Goal: Task Accomplishment & Management: Complete application form

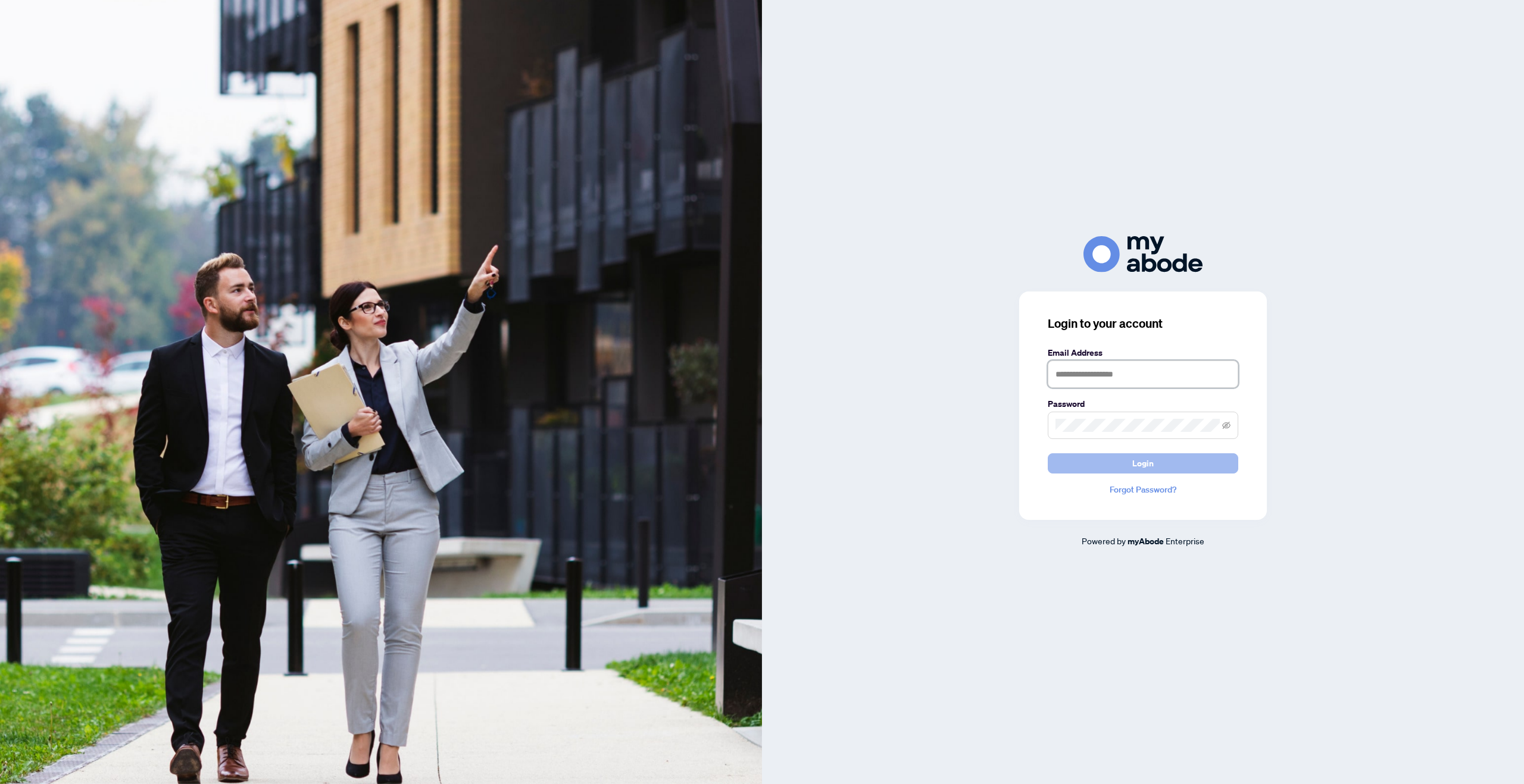
type input "**********"
click at [1139, 464] on span "Login" at bounding box center [1143, 463] width 21 height 19
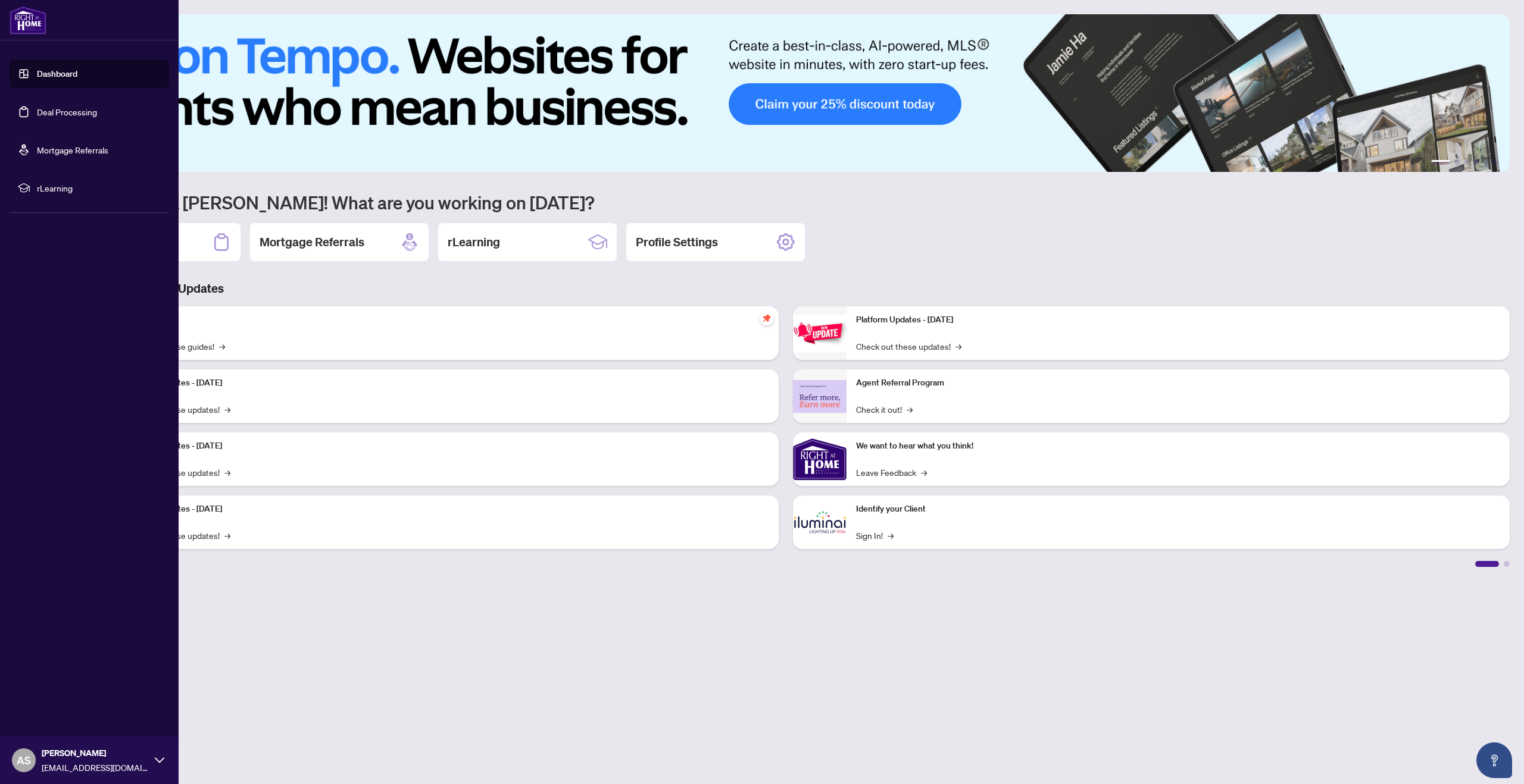
click at [77, 70] on link "Dashboard" at bounding box center [57, 73] width 40 height 11
click at [37, 72] on link "Dashboard" at bounding box center [57, 73] width 40 height 11
click at [51, 76] on link "Dashboard" at bounding box center [57, 73] width 40 height 11
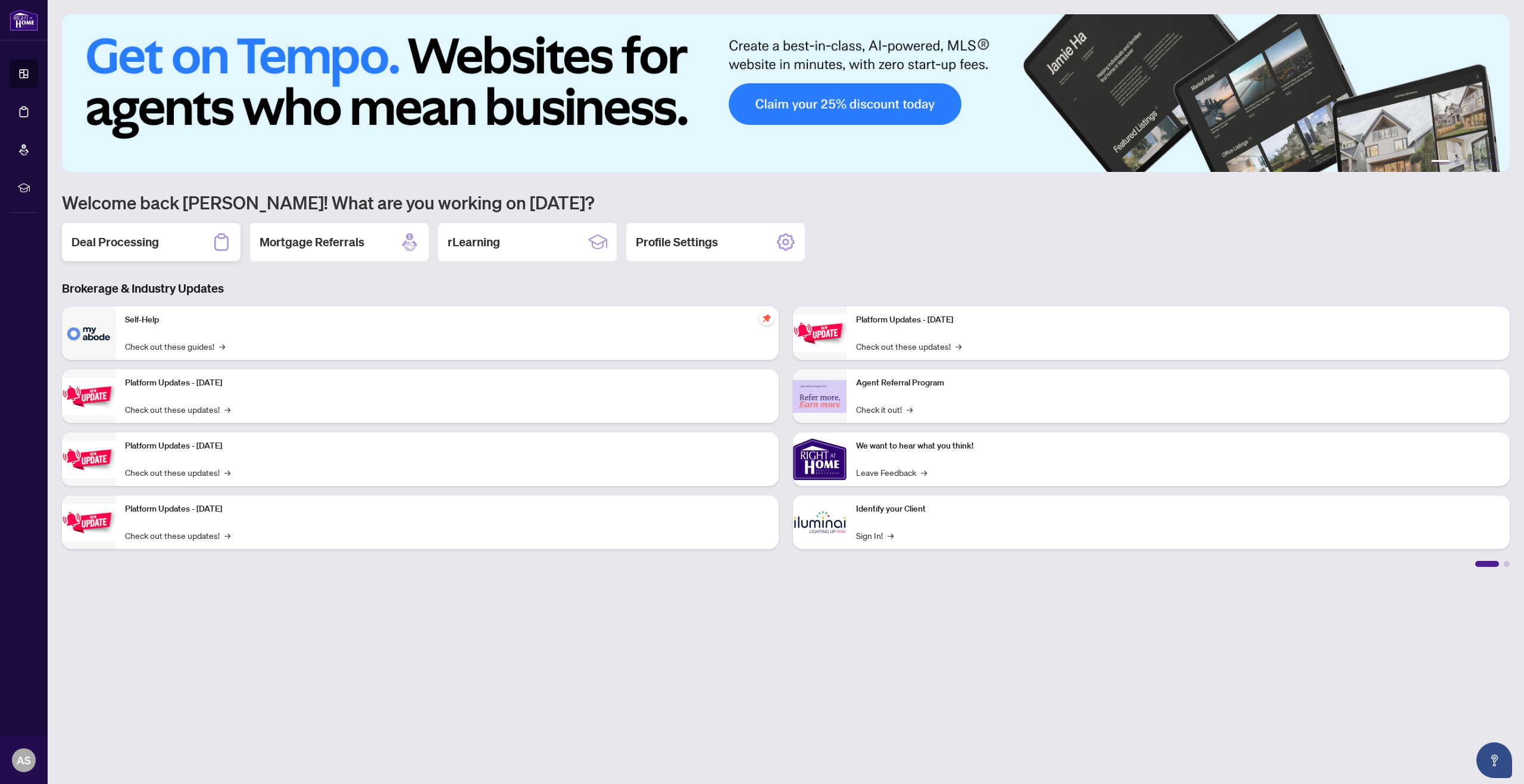
click at [140, 243] on h2 "Deal Processing" at bounding box center [115, 242] width 87 height 17
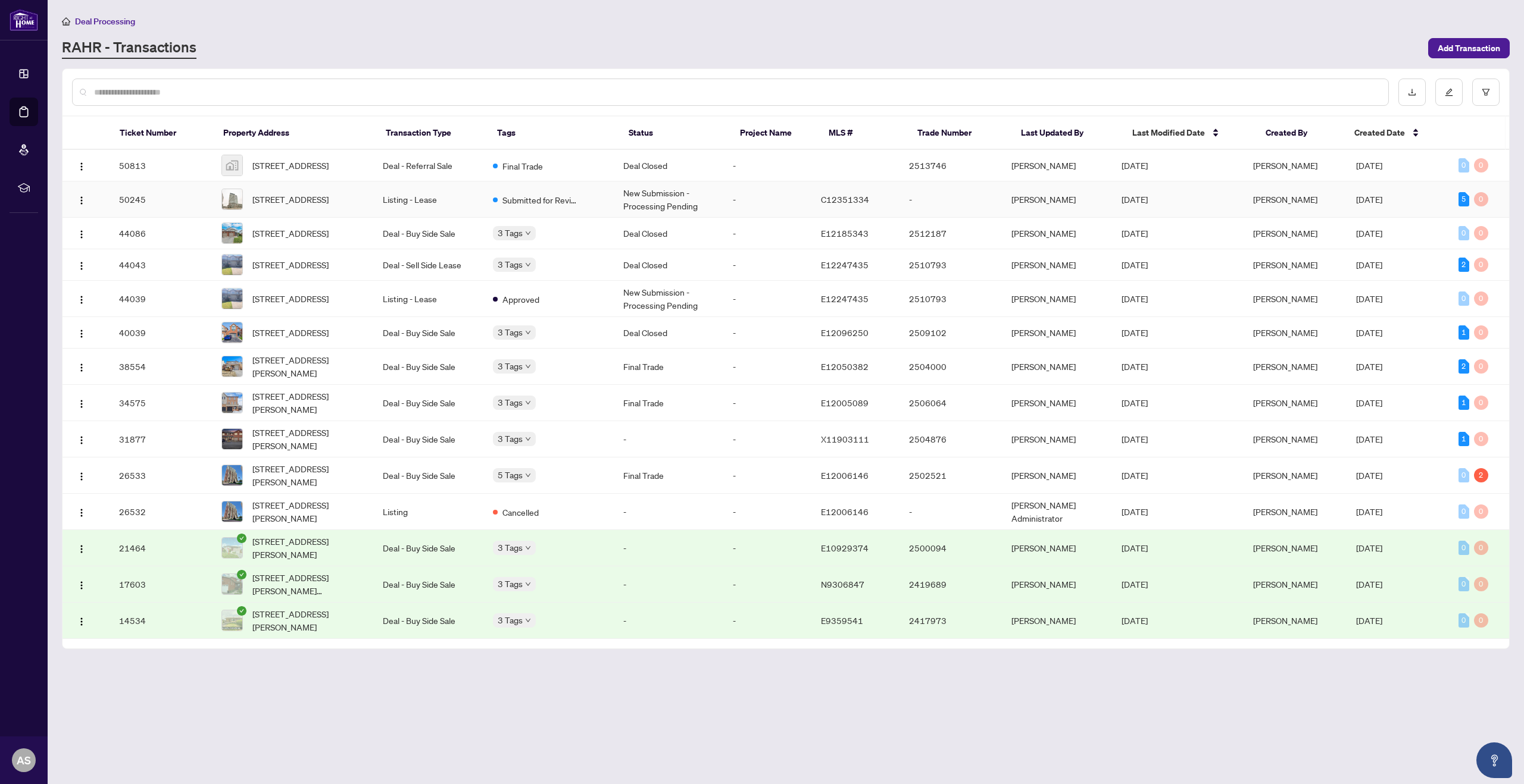
click at [664, 200] on td "New Submission - Processing Pending" at bounding box center [668, 200] width 110 height 36
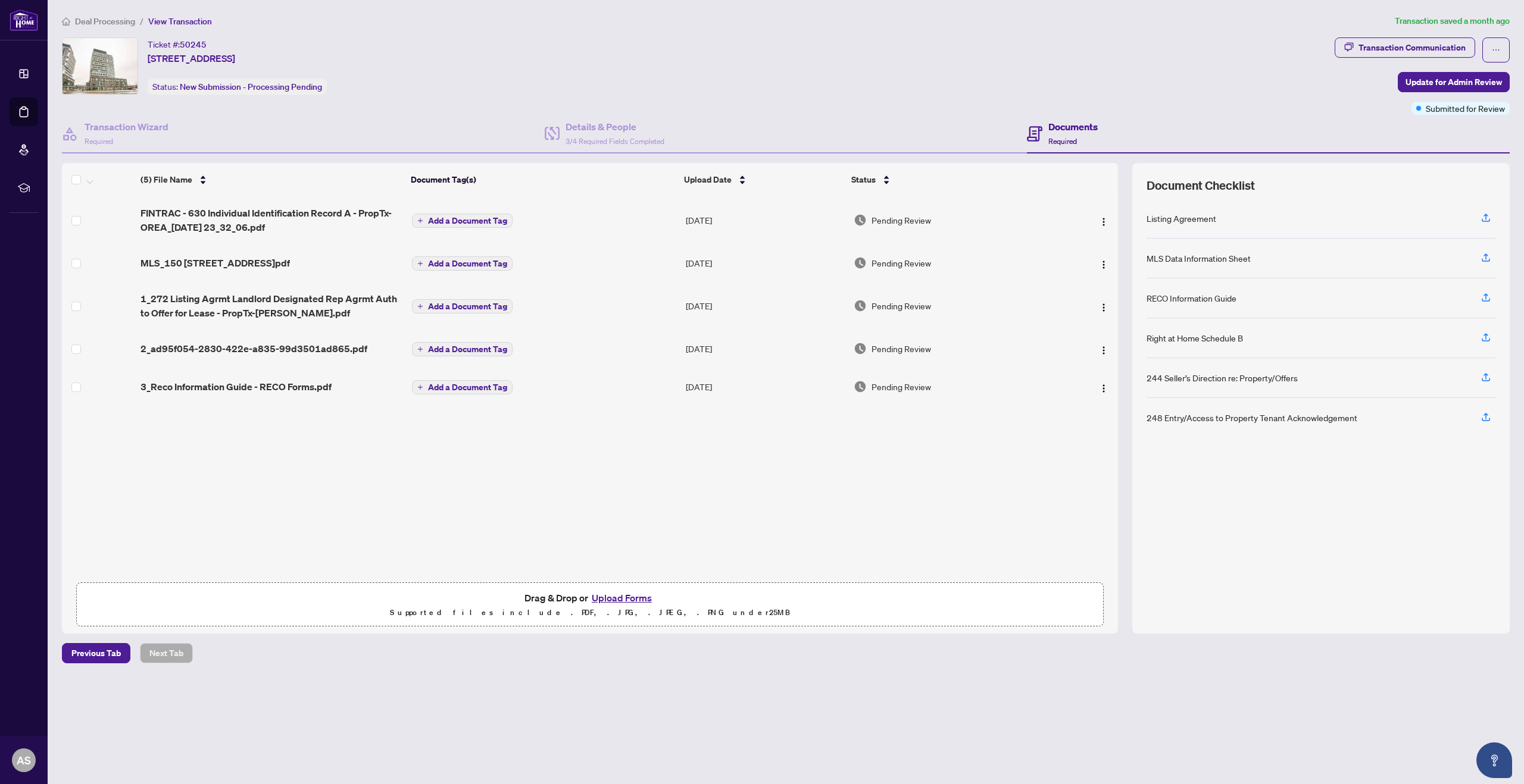
click at [622, 597] on button "Upload Forms" at bounding box center [622, 598] width 67 height 16
click at [629, 596] on button "Upload Forms" at bounding box center [622, 598] width 67 height 16
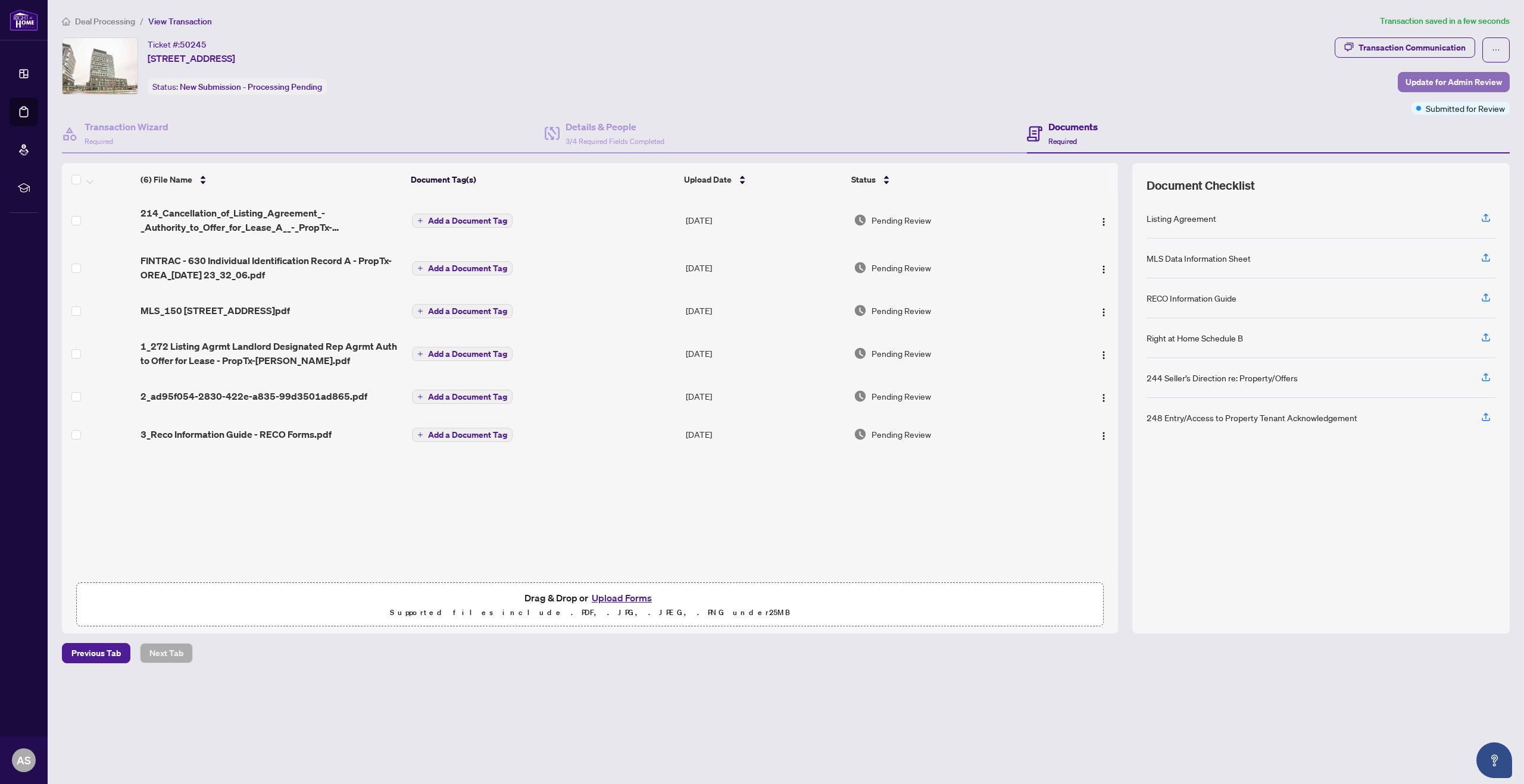
click at [1460, 81] on span "Update for Admin Review" at bounding box center [1454, 82] width 97 height 19
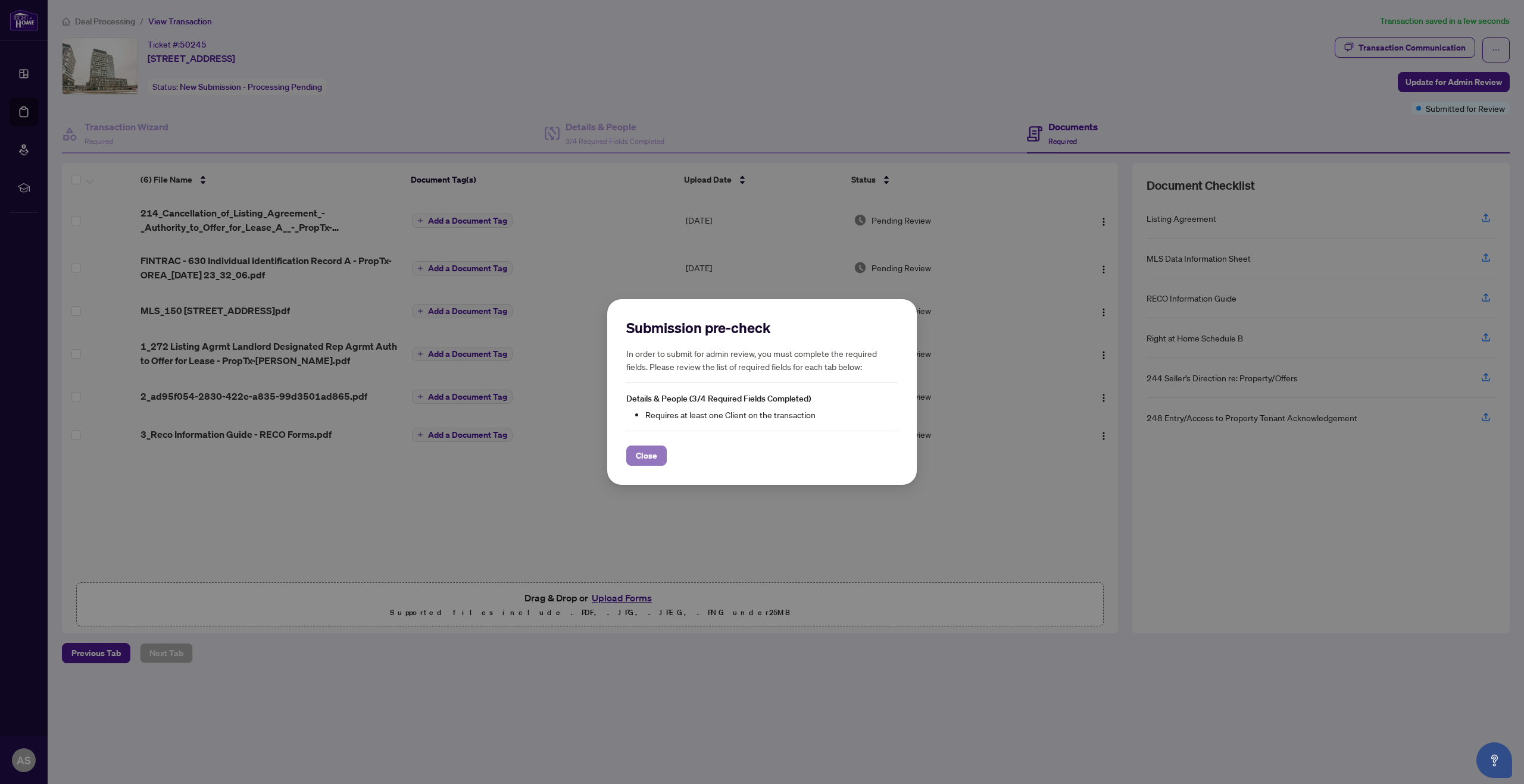
click at [646, 453] on span "Close" at bounding box center [646, 456] width 21 height 19
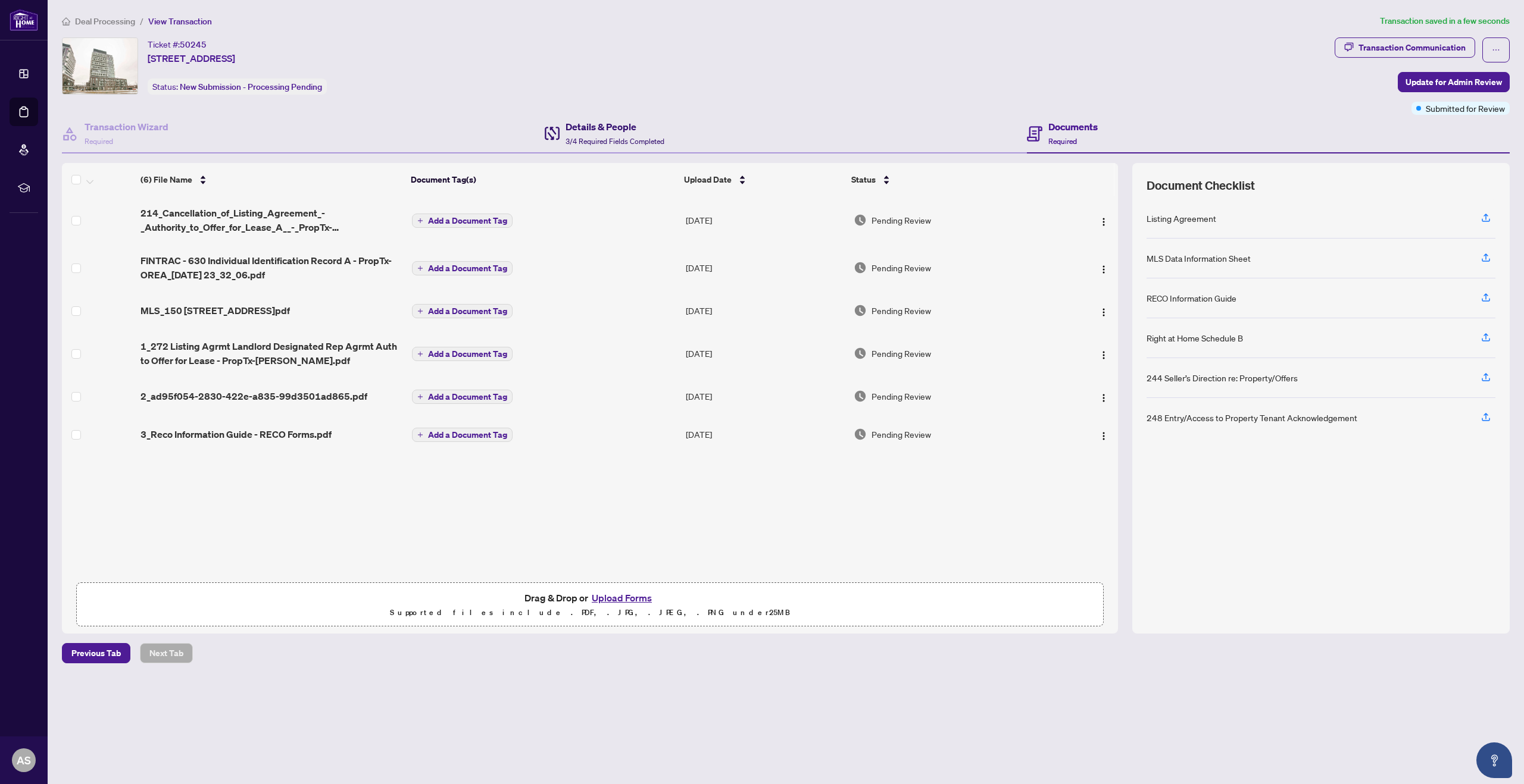
click at [609, 135] on div "Details & People 3/4 Required Fields Completed" at bounding box center [615, 134] width 99 height 28
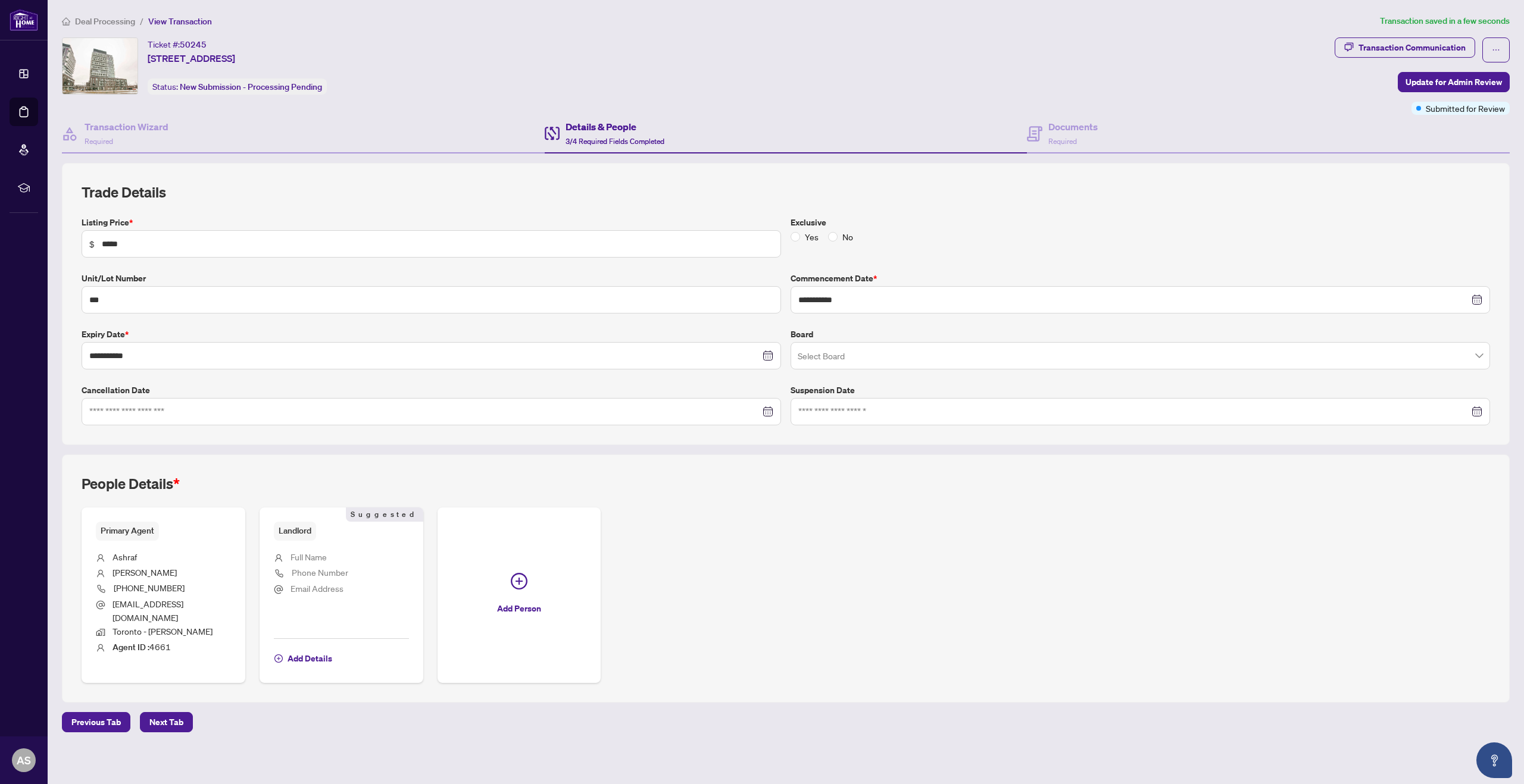
click at [180, 559] on li "Ashraf" at bounding box center [163, 558] width 135 height 16
click at [174, 626] on span "Toronto - [PERSON_NAME]" at bounding box center [162, 631] width 100 height 11
click at [1452, 86] on span "Update for Admin Review" at bounding box center [1454, 82] width 97 height 19
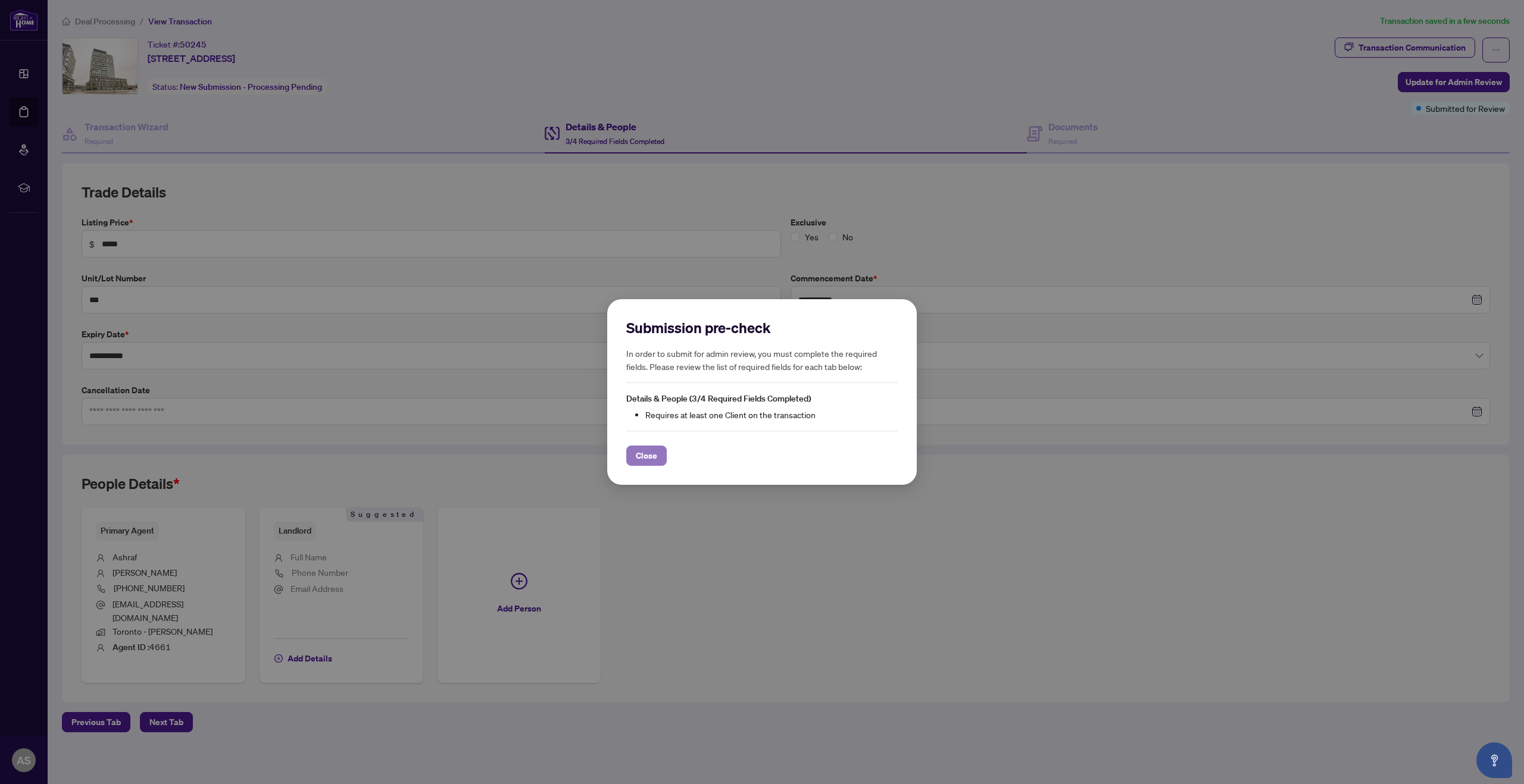
click at [650, 457] on span "Close" at bounding box center [646, 456] width 21 height 19
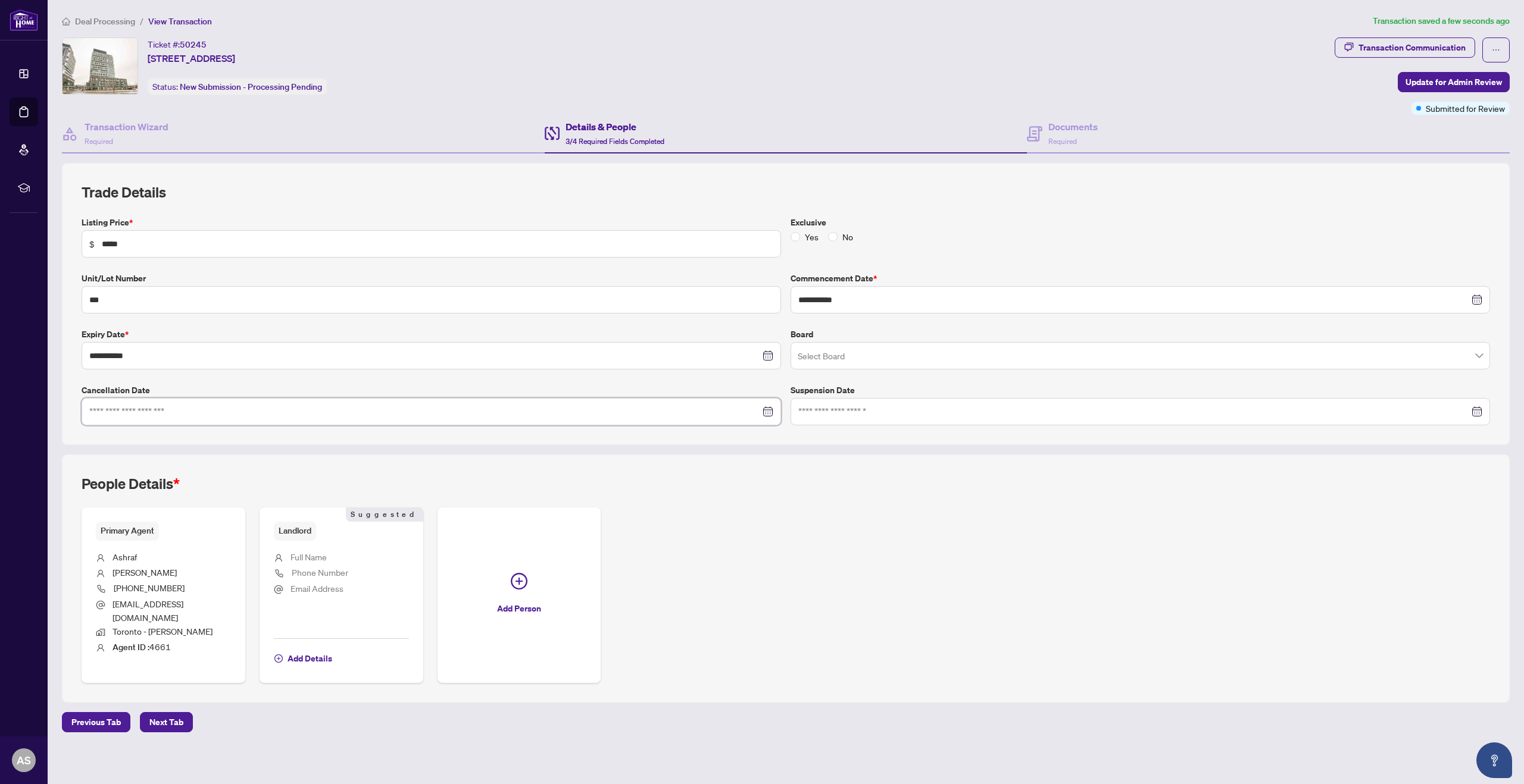
click at [270, 409] on input at bounding box center [424, 412] width 671 height 13
type input "**********"
click at [122, 550] on div "22" at bounding box center [124, 553] width 14 height 14
click at [315, 550] on span "Full Name" at bounding box center [309, 557] width 36 height 14
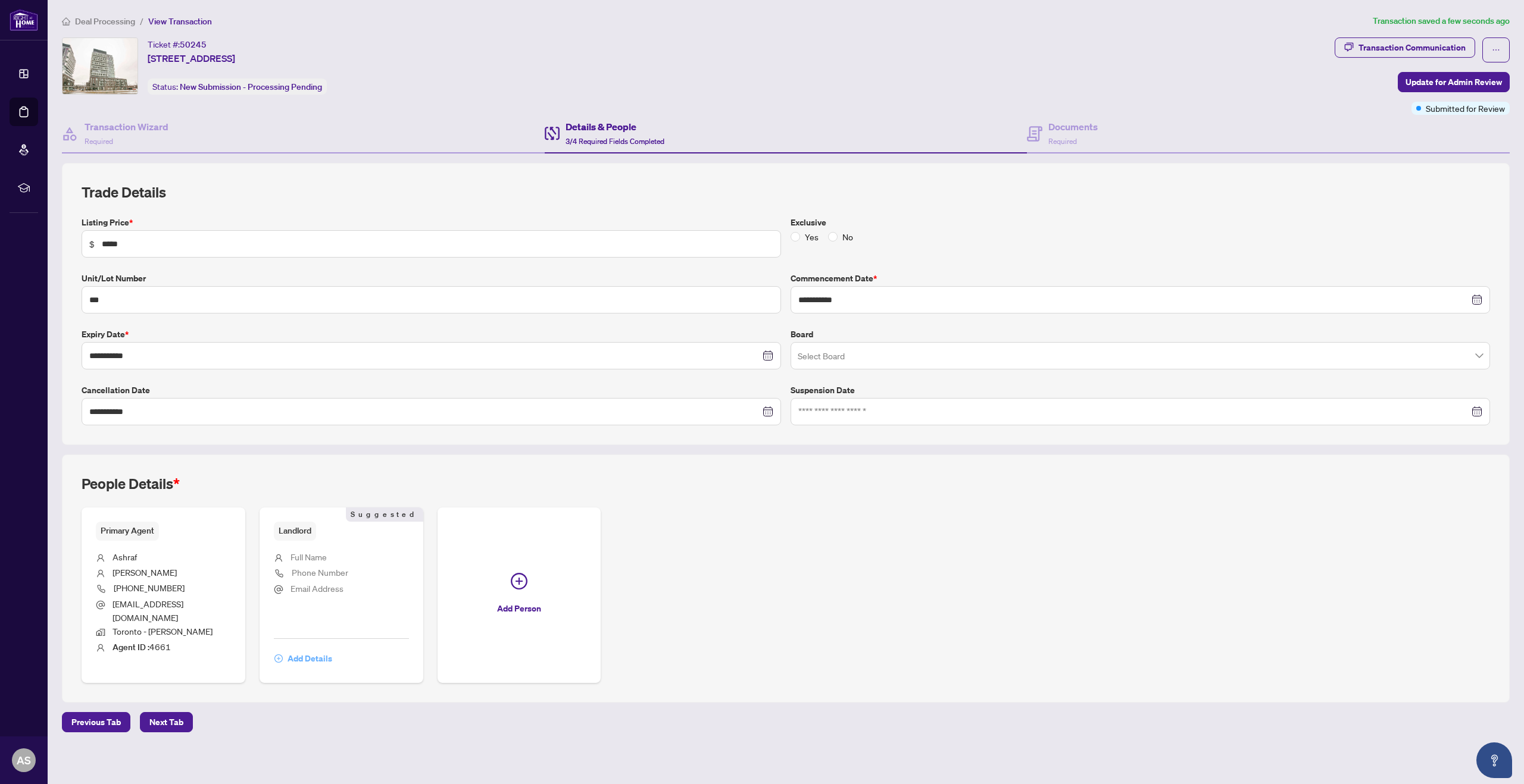
click at [313, 649] on span "Add Details" at bounding box center [310, 658] width 45 height 19
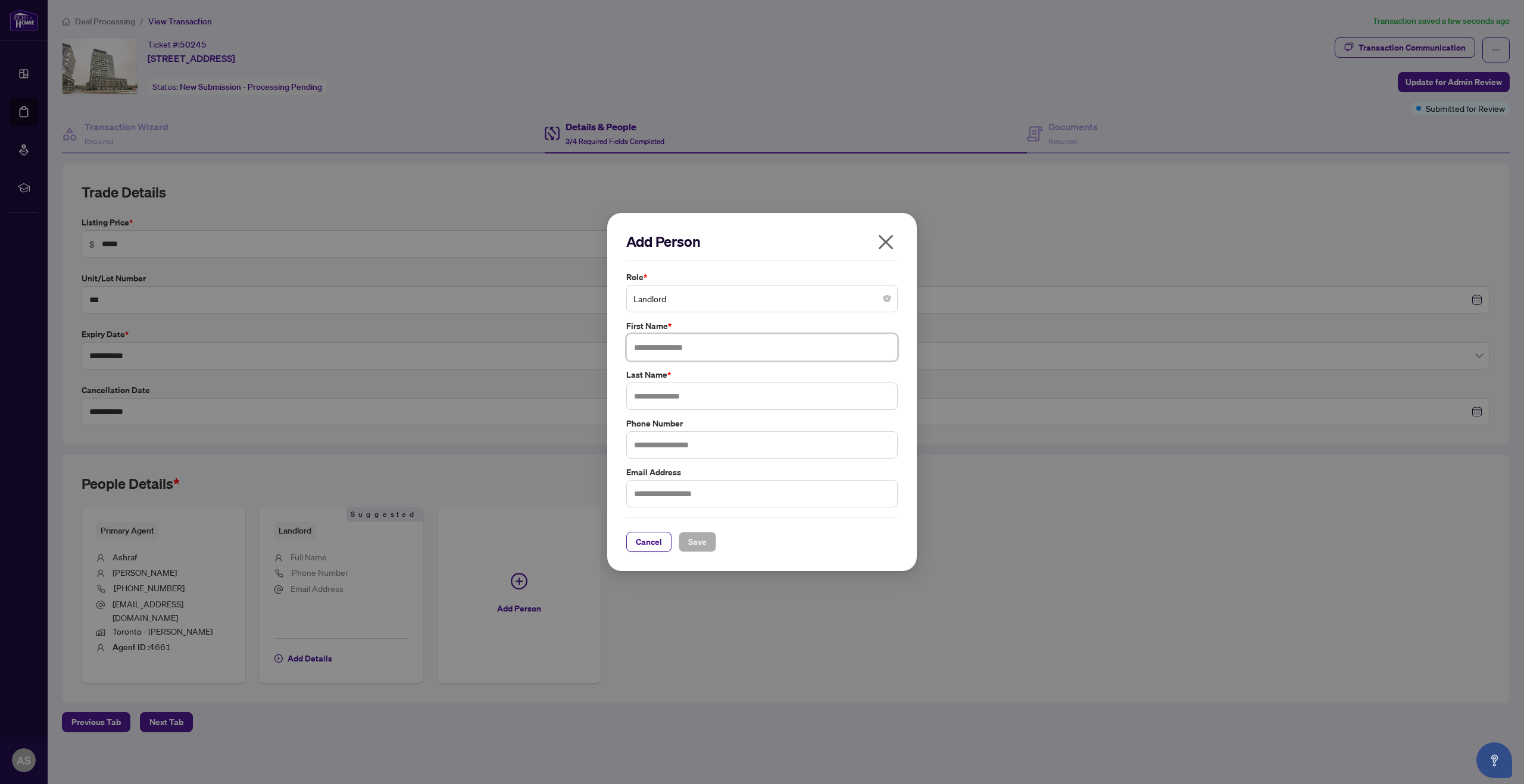
click at [670, 348] on input "text" at bounding box center [762, 348] width 271 height 28
type input "*******"
click at [694, 400] on input "text" at bounding box center [762, 397] width 271 height 28
type input "*******"
click at [694, 540] on span "Save" at bounding box center [697, 542] width 18 height 19
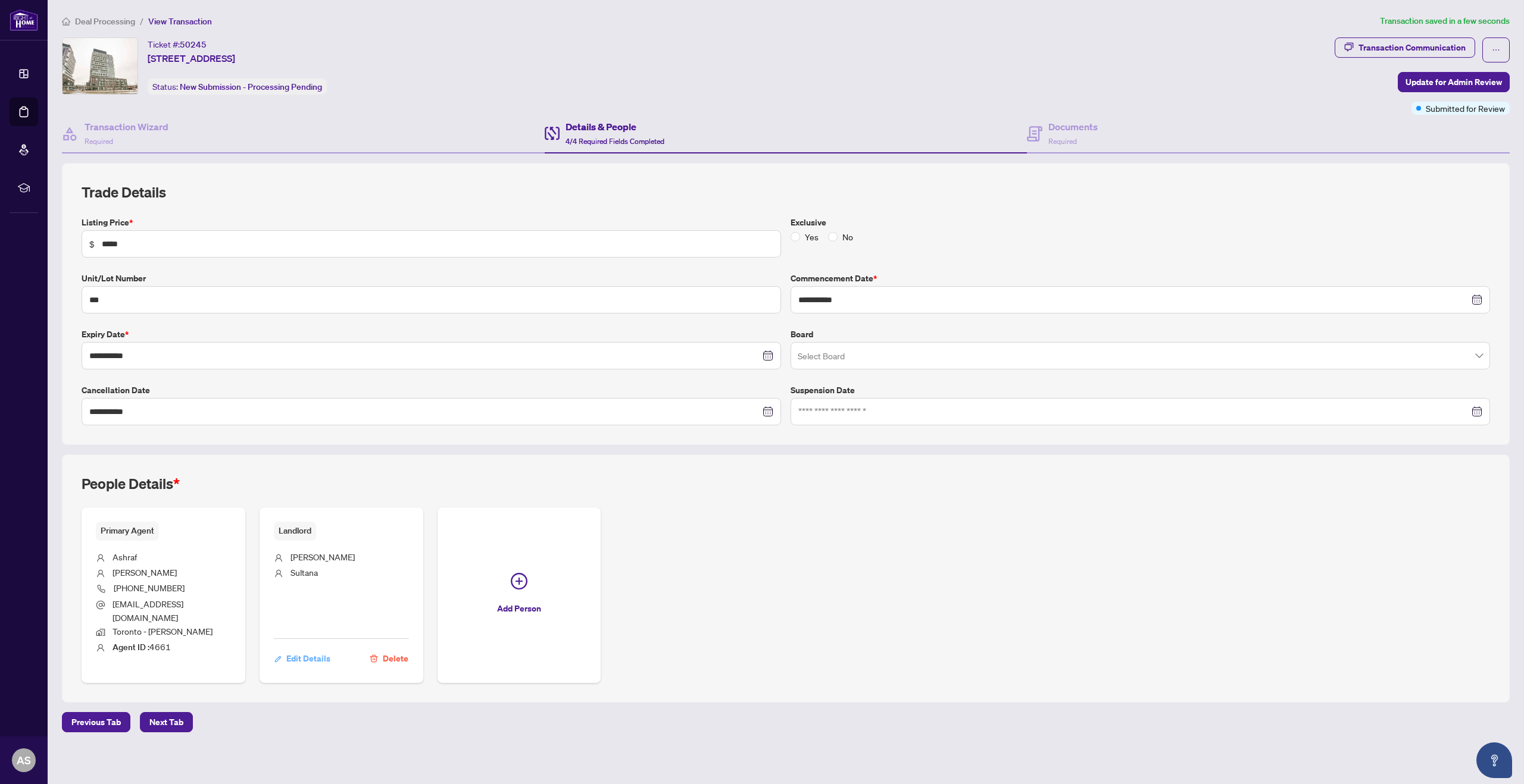
click at [323, 649] on span "Edit Details" at bounding box center [308, 658] width 44 height 19
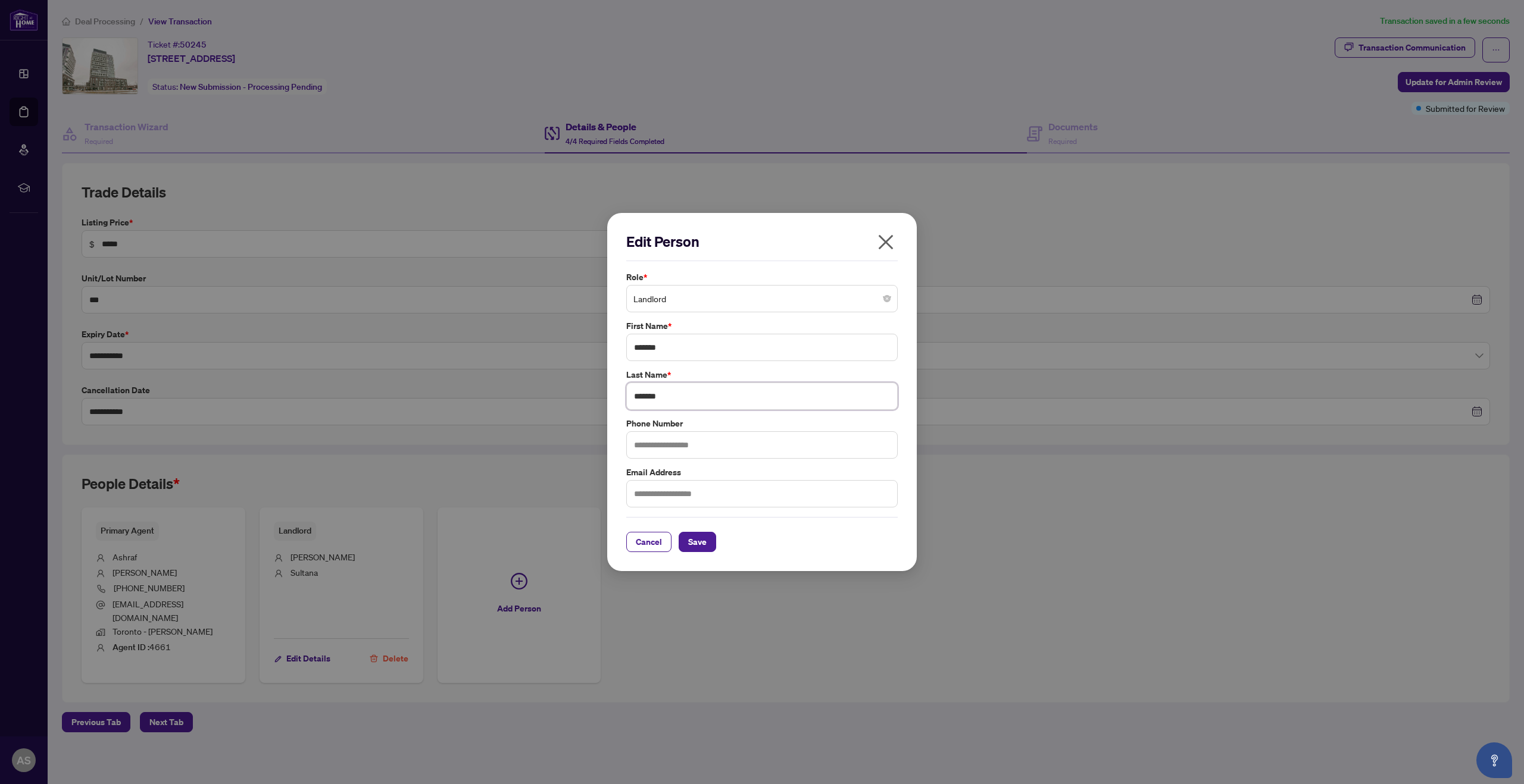
drag, startPoint x: 669, startPoint y: 395, endPoint x: 585, endPoint y: 388, distance: 84.3
click at [585, 388] on div "Edit Person Role * Landlord First Name * ******* Last Name * ******* Phone Numb…" at bounding box center [762, 392] width 1524 height 784
type input "*******"
click at [703, 543] on button "Save" at bounding box center [698, 542] width 38 height 20
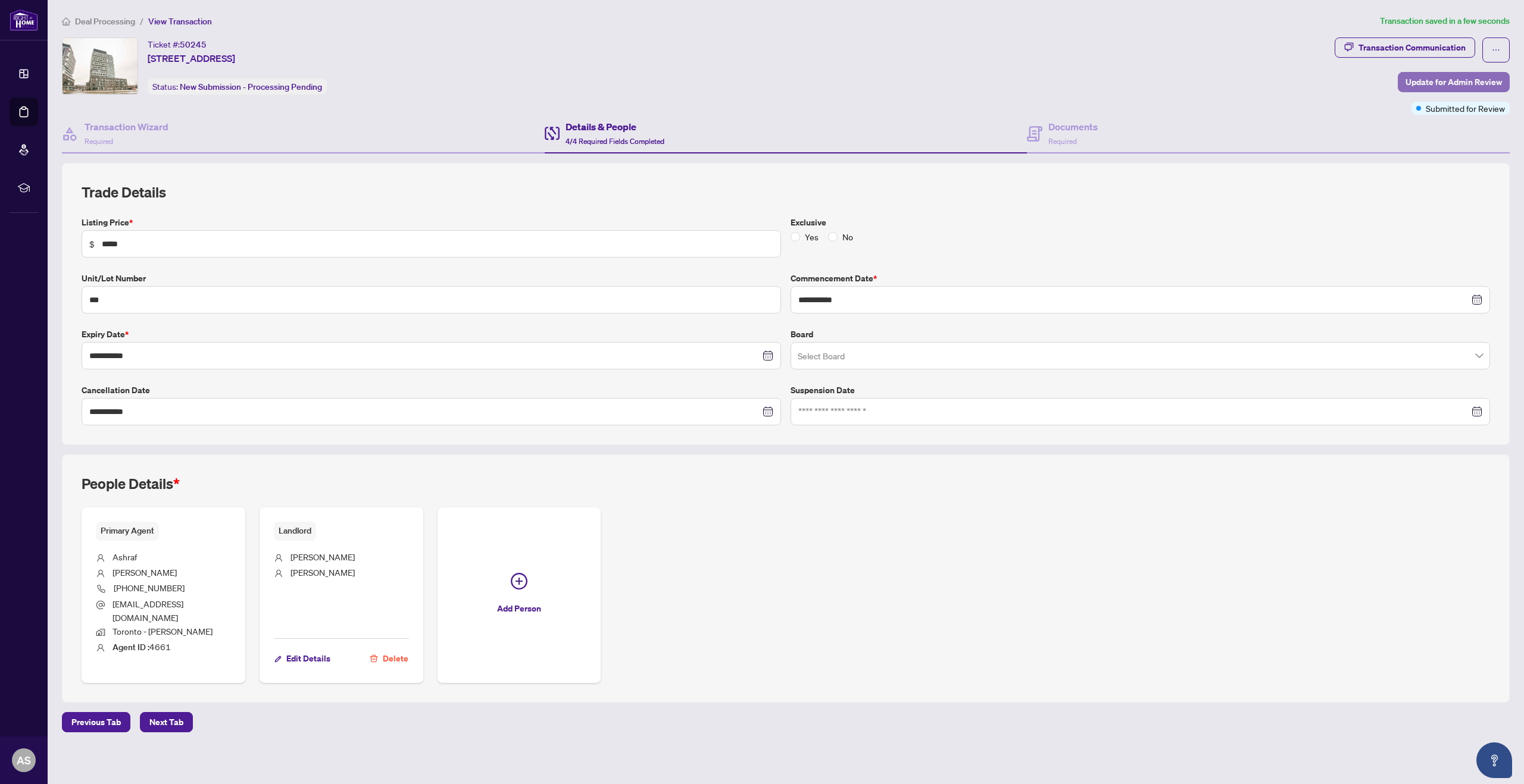
click at [1452, 80] on span "Update for Admin Review" at bounding box center [1454, 82] width 97 height 19
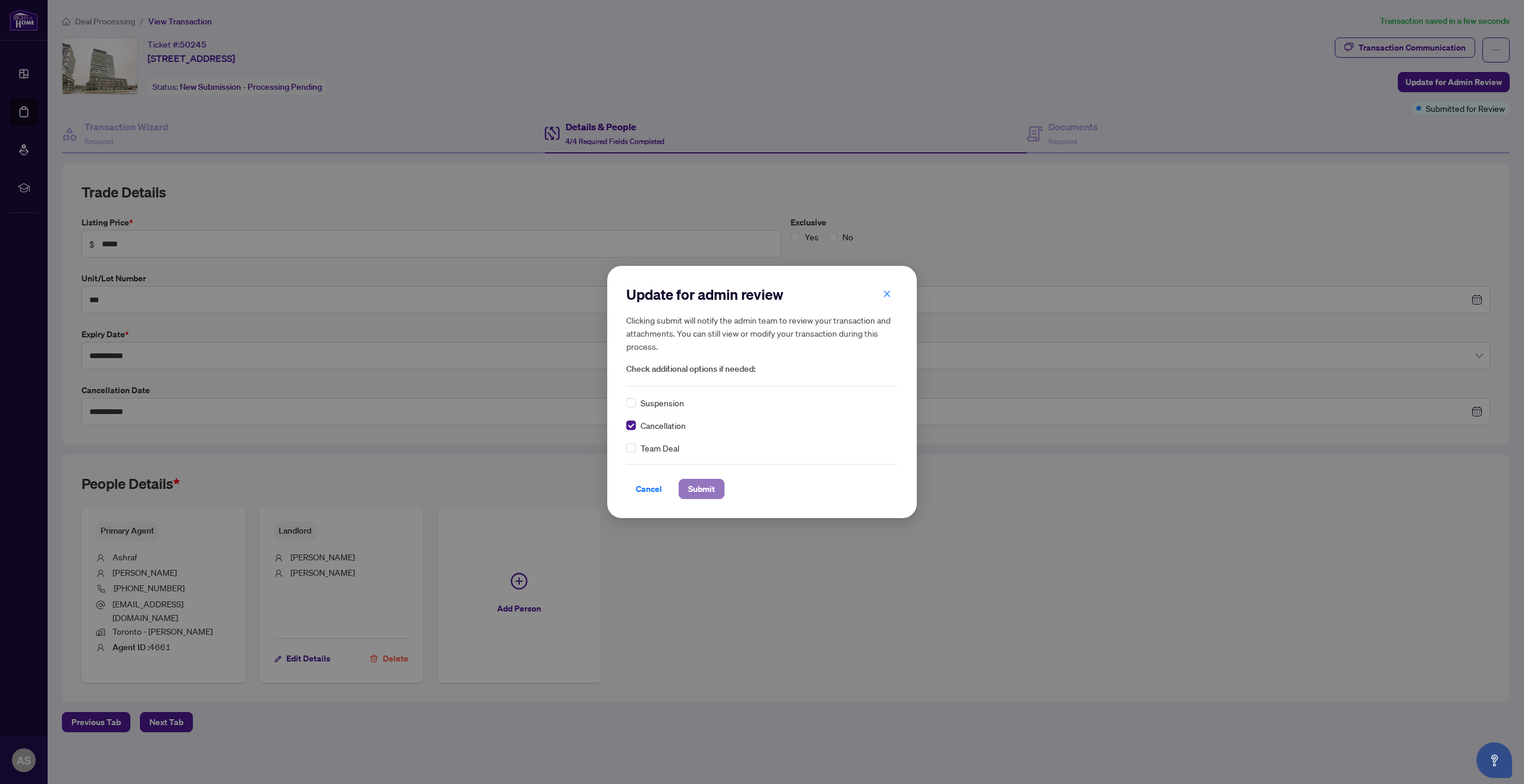
click at [698, 487] on span "Submit" at bounding box center [701, 489] width 27 height 19
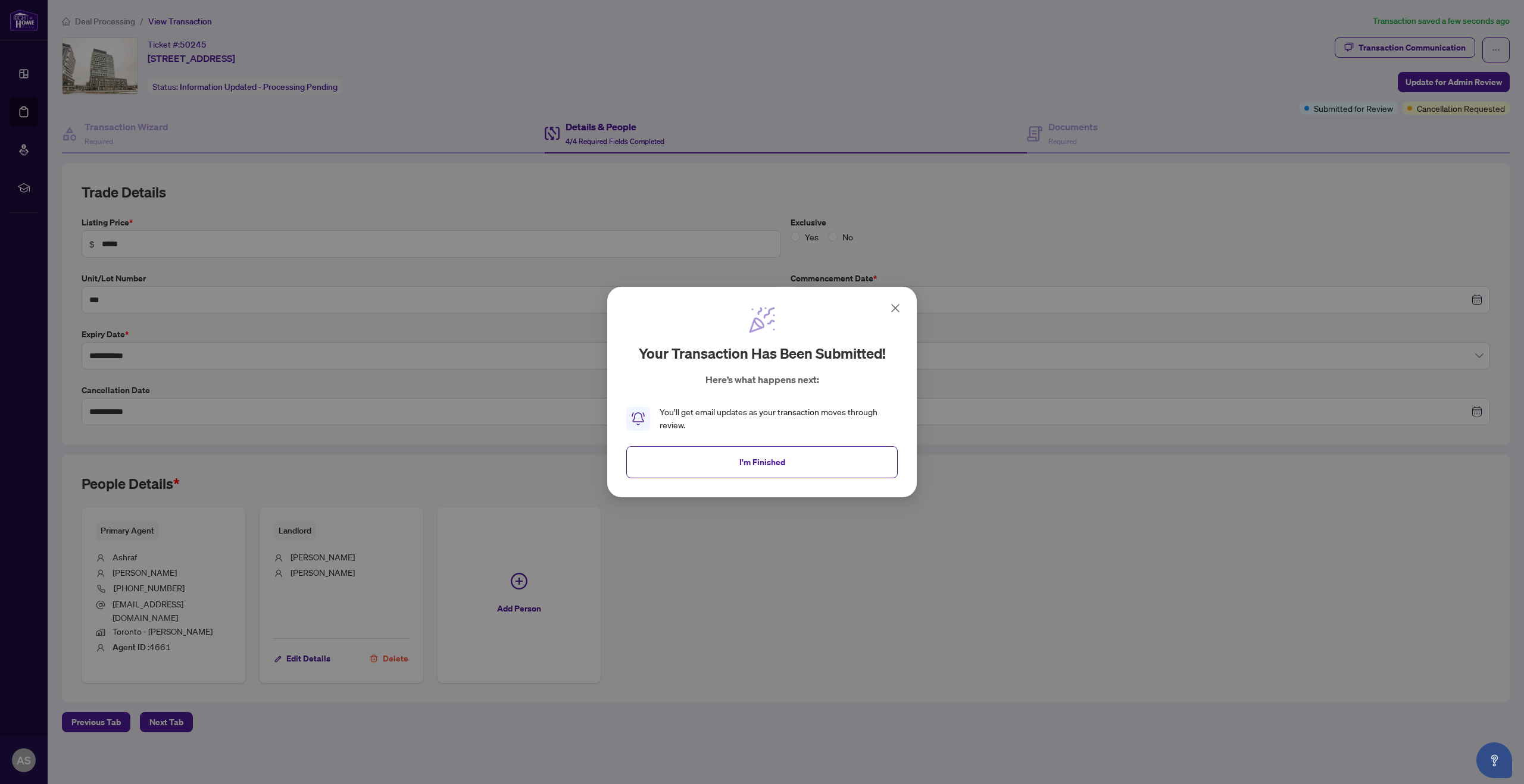
click at [892, 308] on icon at bounding box center [895, 308] width 14 height 14
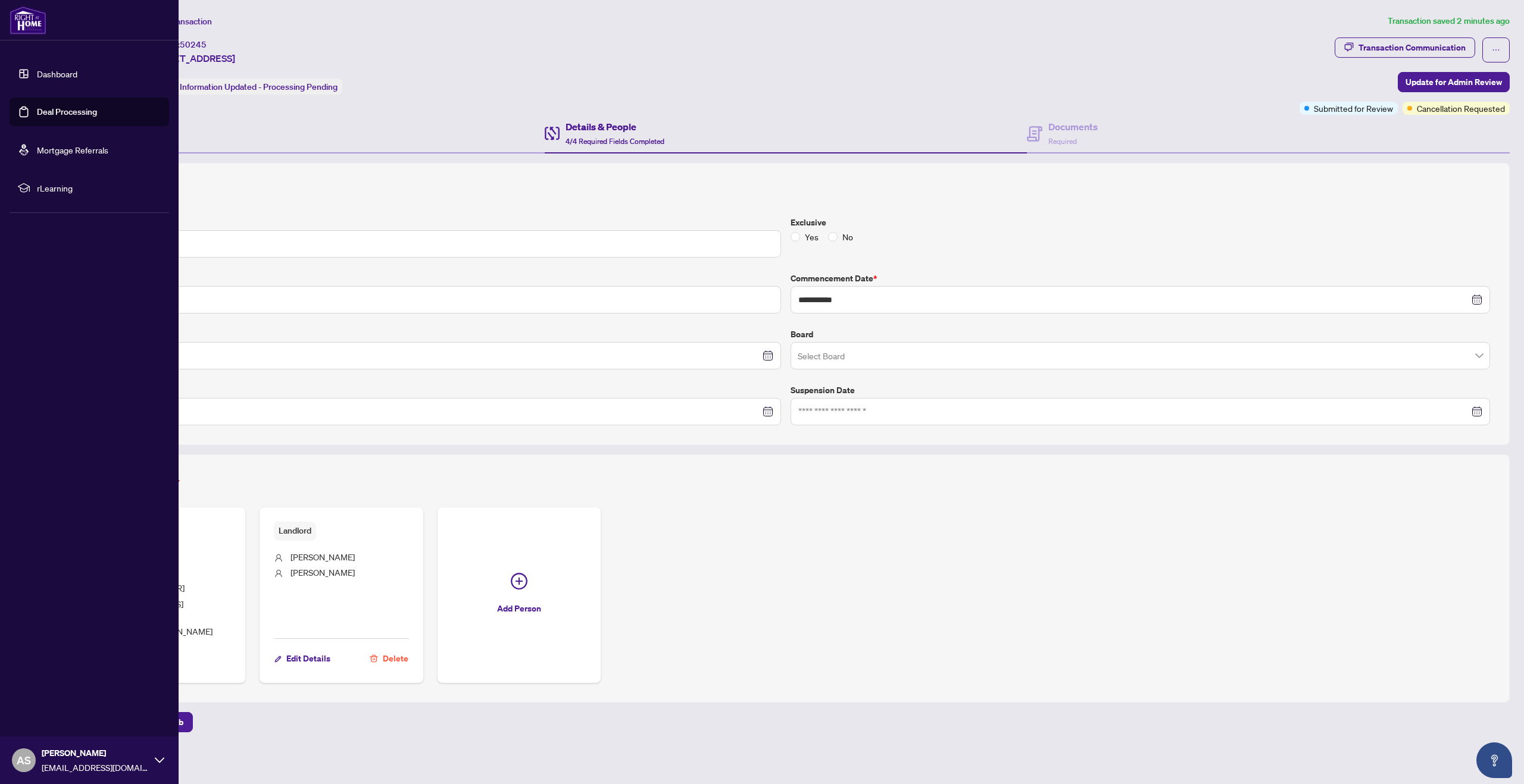
click at [60, 75] on link "Dashboard" at bounding box center [57, 73] width 40 height 11
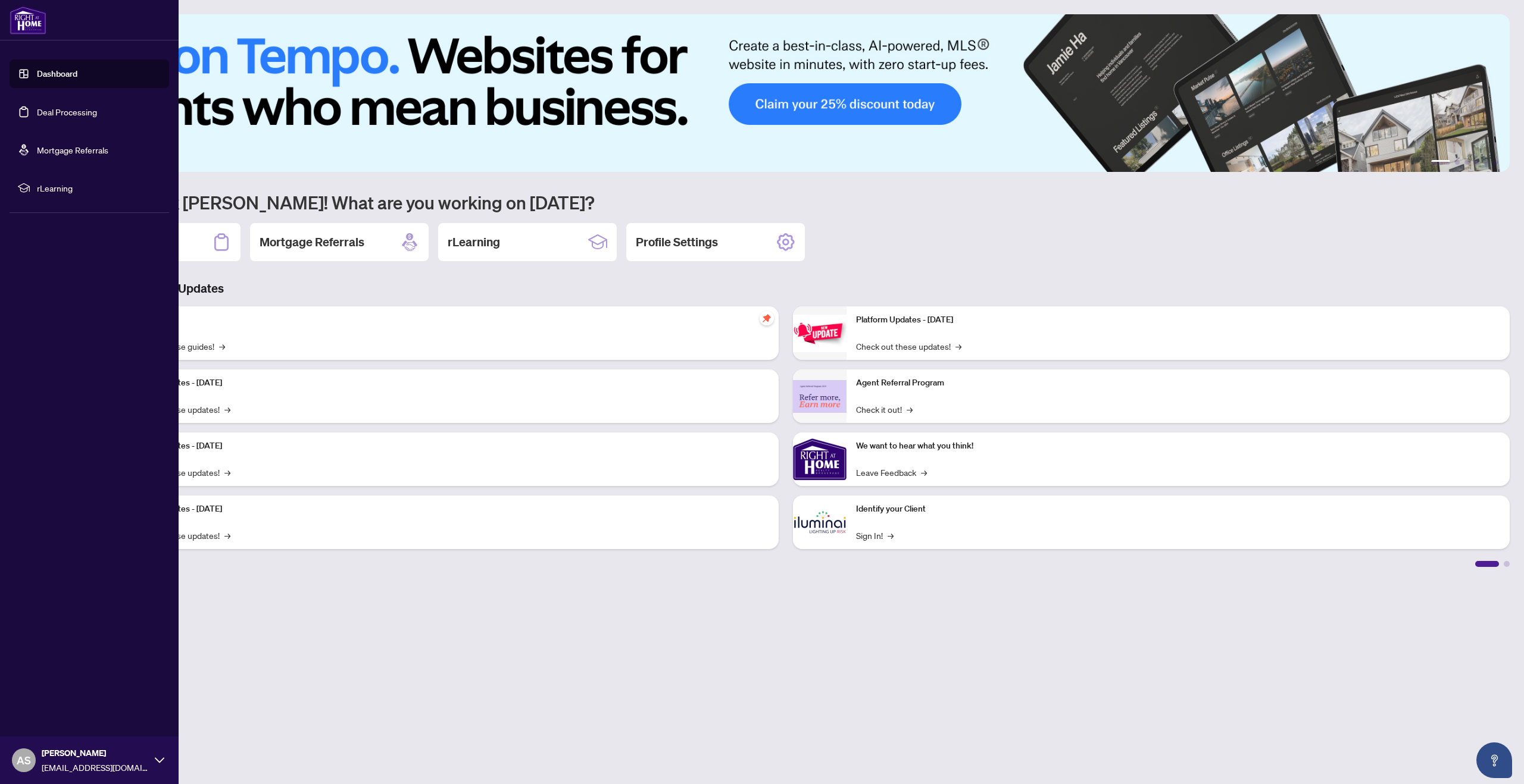
click at [42, 112] on link "Deal Processing" at bounding box center [67, 112] width 60 height 11
